Goal: Information Seeking & Learning: Learn about a topic

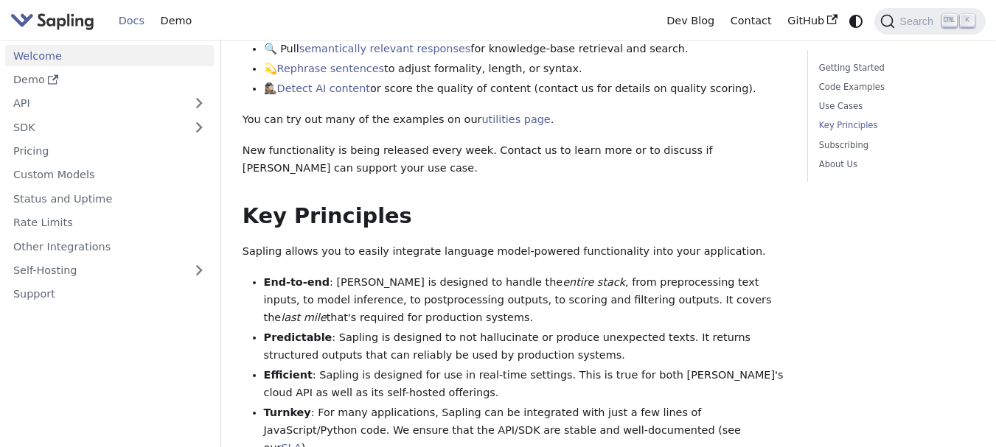
scroll to position [826, 0]
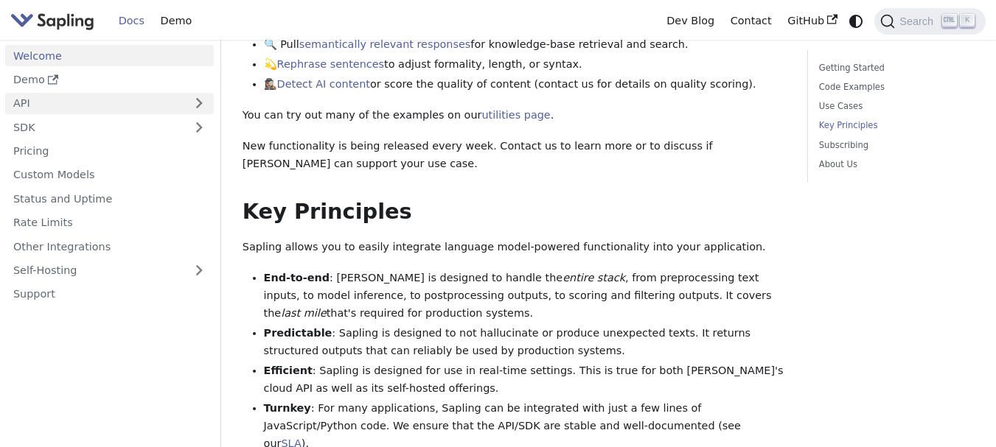
click at [181, 105] on link "API" at bounding box center [94, 103] width 179 height 21
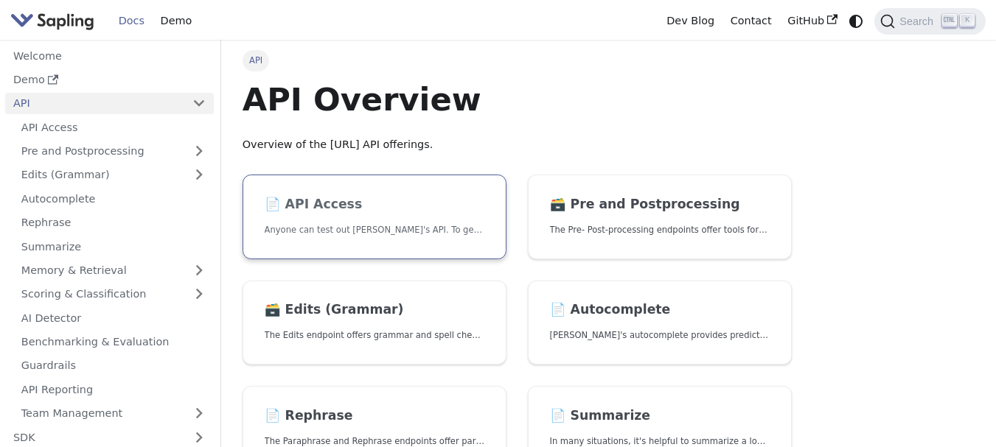
click at [282, 195] on link "📄️ API Access Anyone can test out [PERSON_NAME]'s API. To get started with the …" at bounding box center [375, 217] width 264 height 85
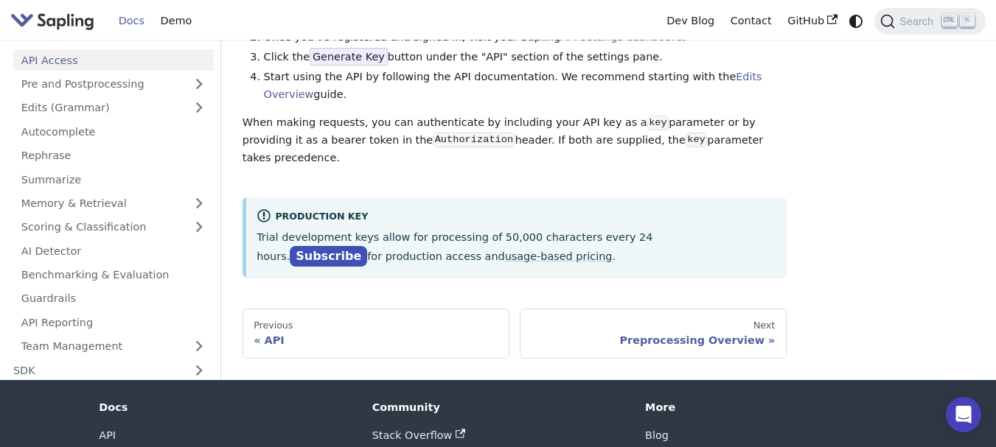
scroll to position [215, 0]
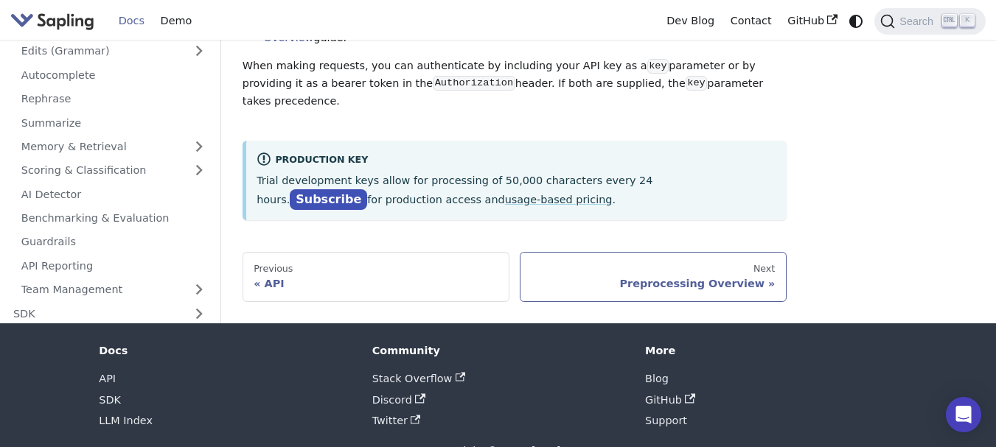
click at [712, 277] on div "Preprocessing Overview" at bounding box center [653, 283] width 244 height 13
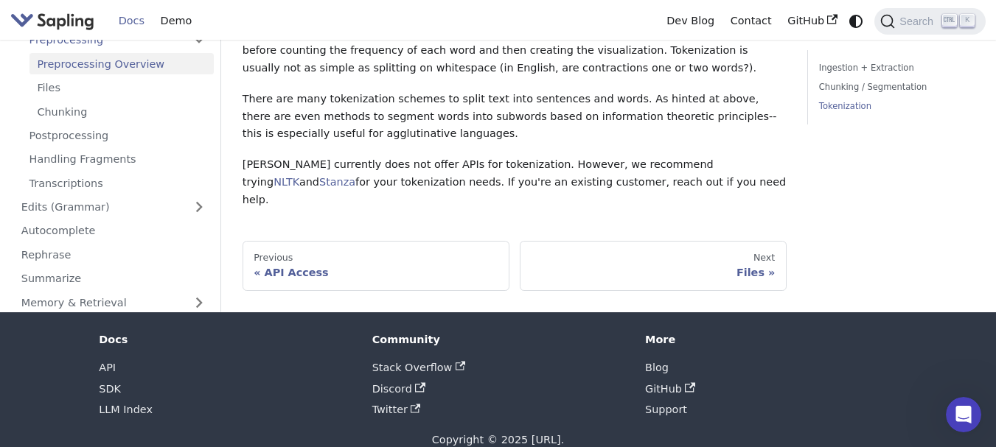
scroll to position [641, 0]
